Goal: Find specific page/section: Find specific page/section

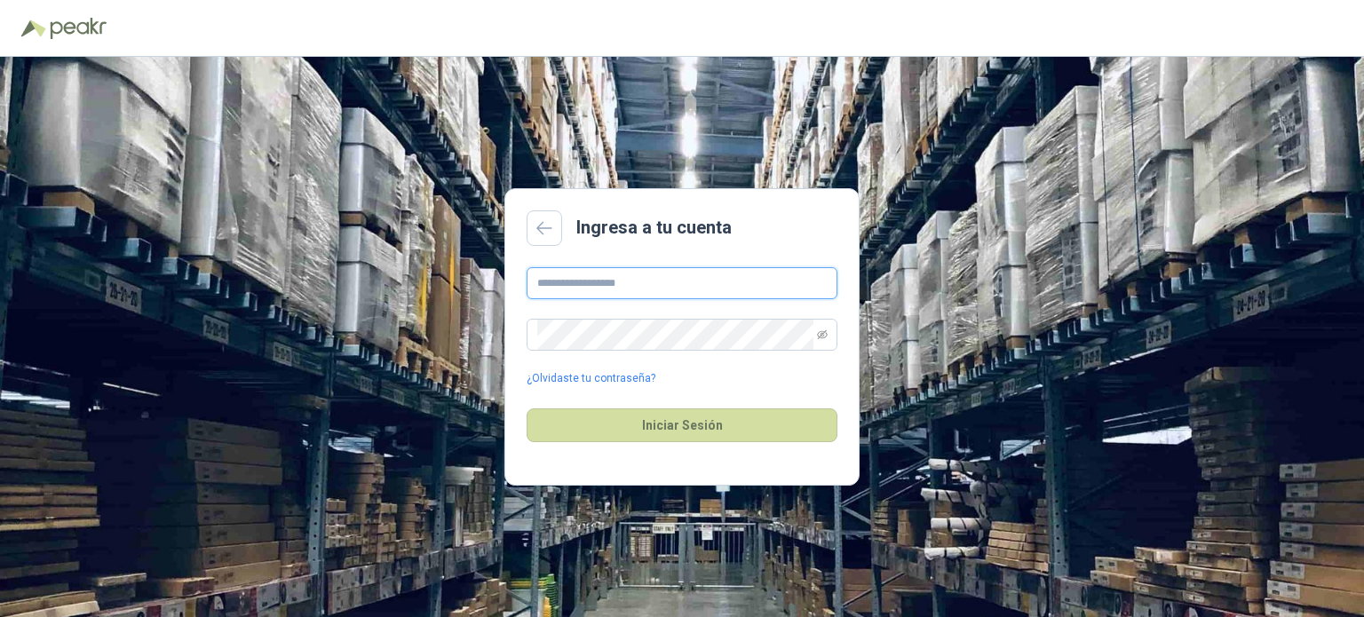
click at [677, 295] on input "text" at bounding box center [681, 283] width 311 height 32
type input "**********"
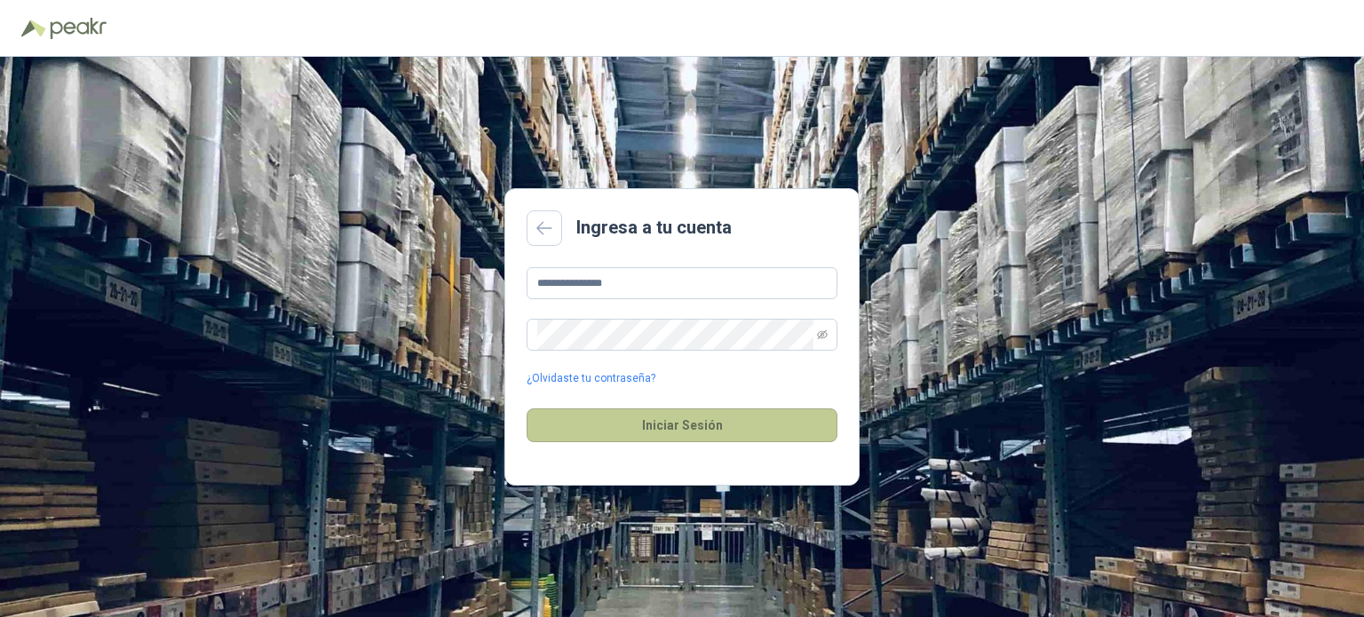
click at [686, 424] on button "Iniciar Sesión" at bounding box center [681, 425] width 311 height 34
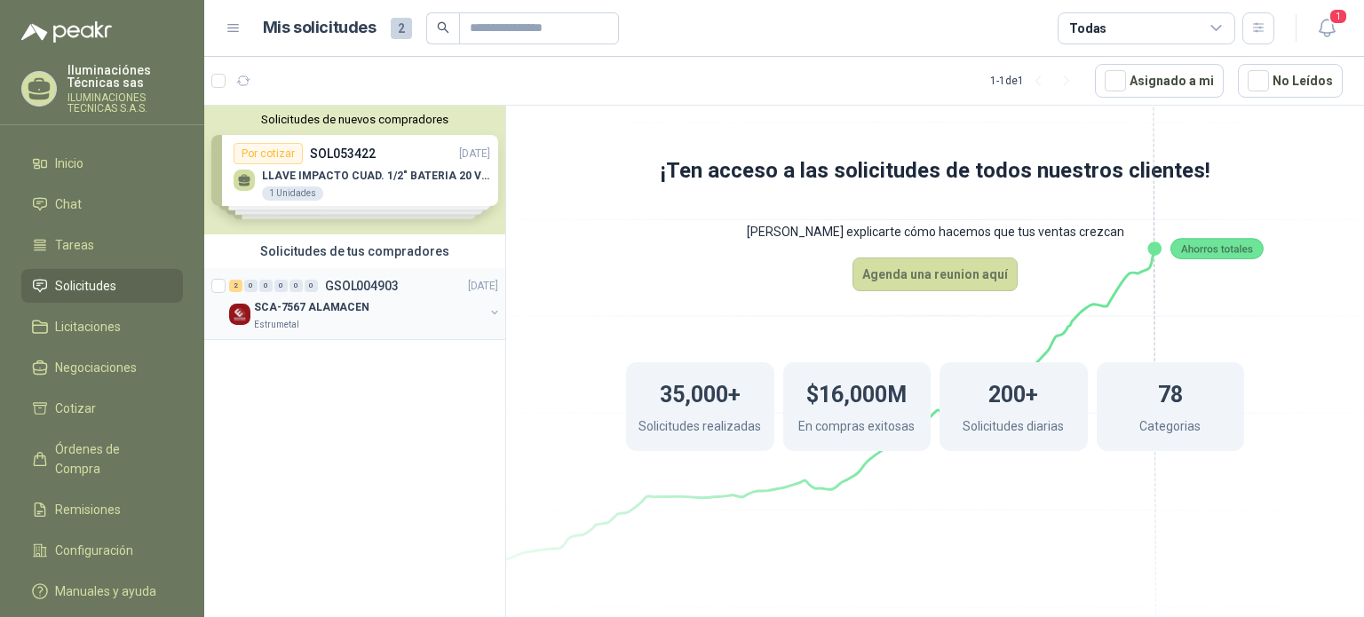
click at [312, 340] on div "2 0 0 0 0 0 GSOL004903 [DATE] SCA-7567 ALAMACEN Estrumetal" at bounding box center [354, 304] width 301 height 72
click at [452, 308] on div "SCA-7567 ALAMACEN" at bounding box center [369, 307] width 230 height 21
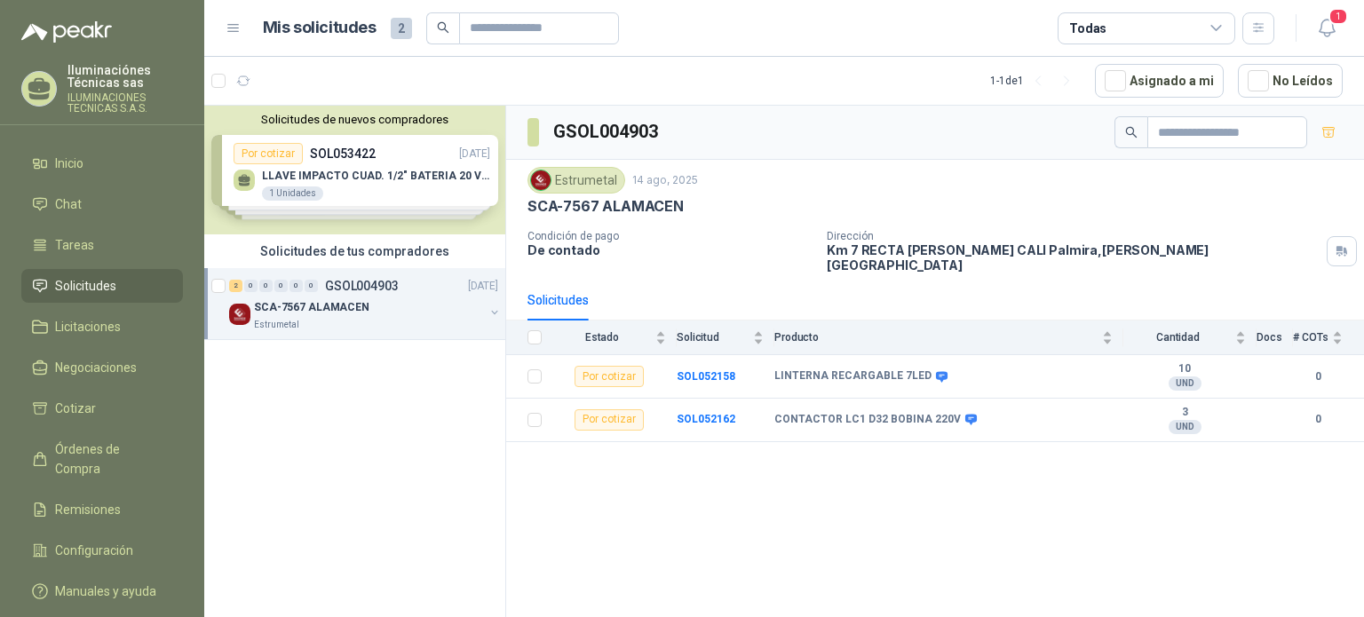
click at [312, 186] on div "Solicitudes de nuevos compradores Por cotizar SOL053422 [DATE] LLAVE IMPACTO CU…" at bounding box center [354, 170] width 301 height 129
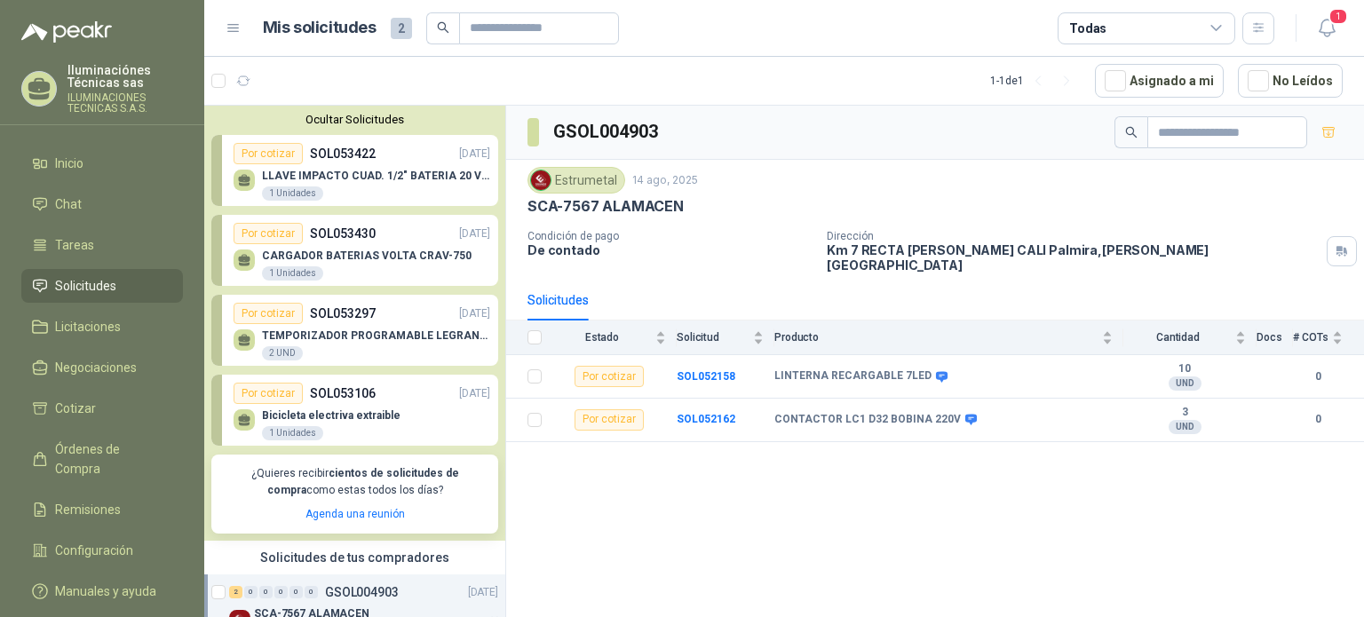
click at [360, 126] on button "Ocultar Solicitudes" at bounding box center [354, 119] width 287 height 13
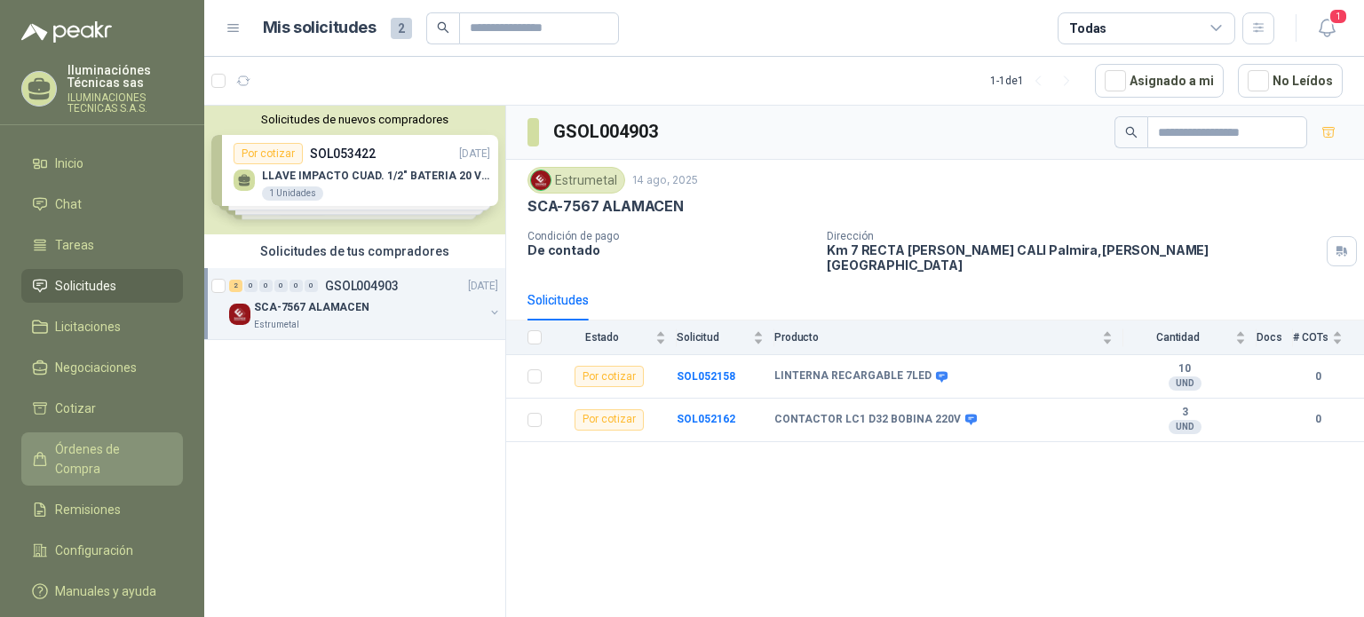
click at [111, 449] on span "Órdenes de Compra" at bounding box center [110, 458] width 111 height 39
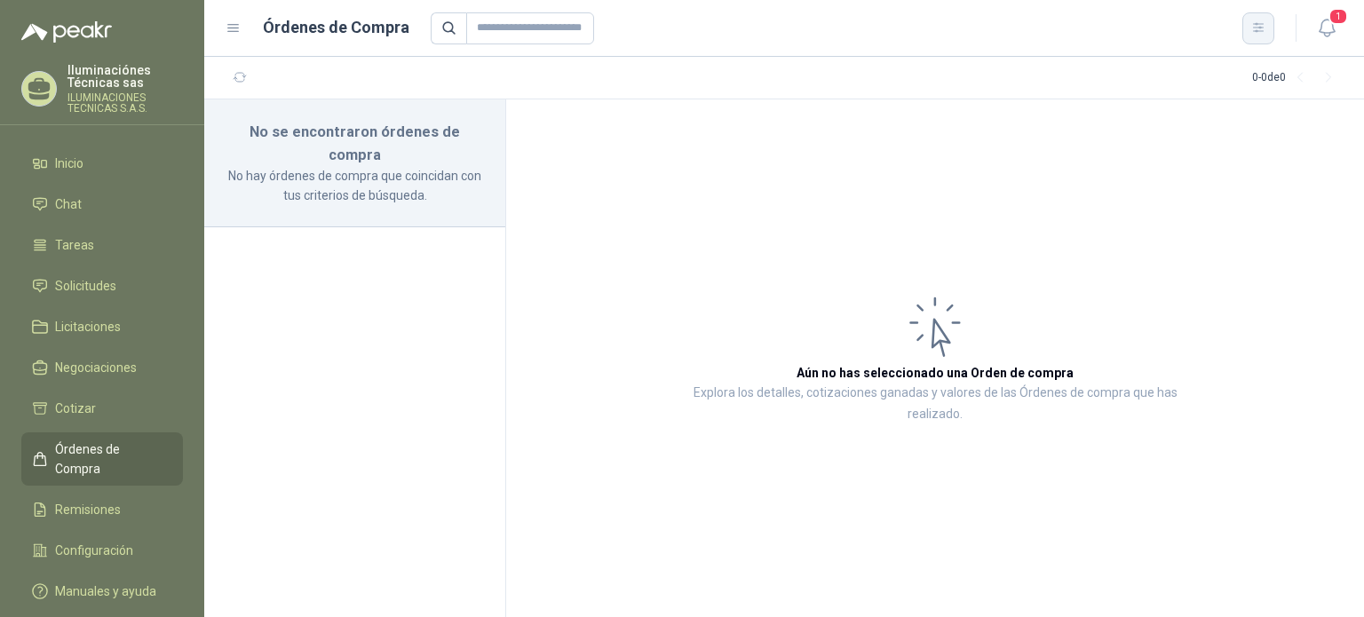
click at [1254, 21] on icon "button" at bounding box center [1258, 27] width 15 height 15
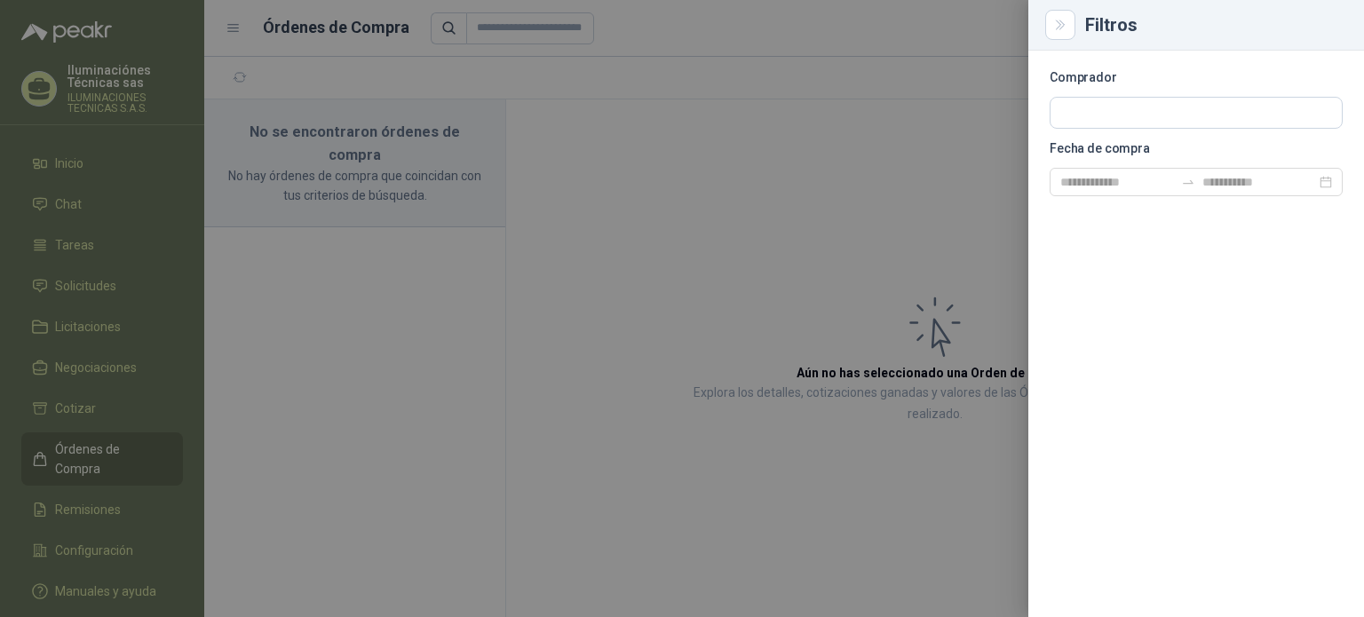
click at [813, 74] on div at bounding box center [682, 308] width 1364 height 617
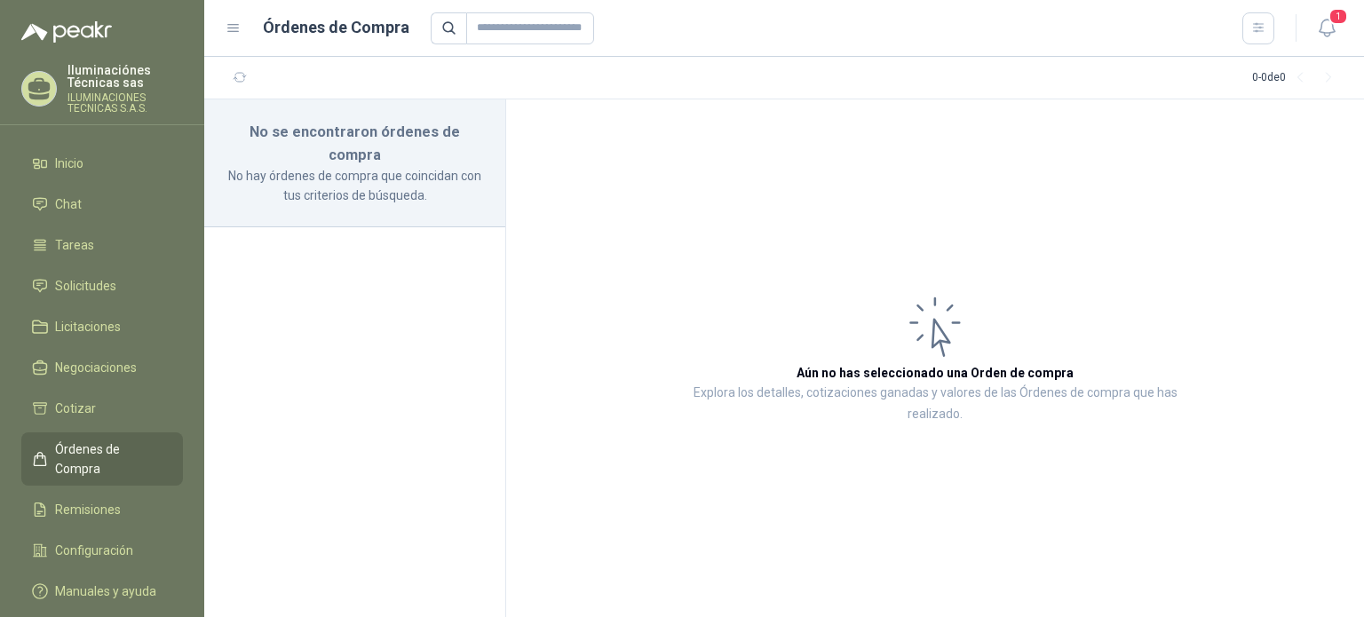
click at [241, 31] on icon at bounding box center [234, 28] width 16 height 16
